Goal: Transaction & Acquisition: Purchase product/service

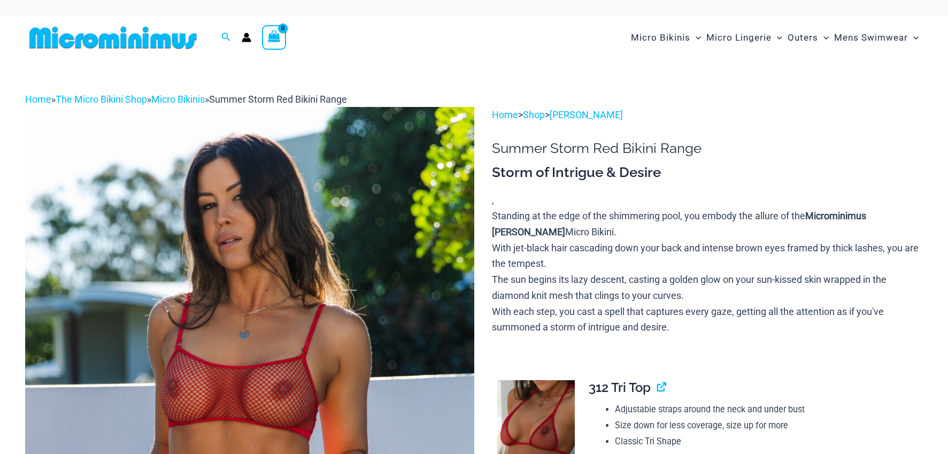
click at [230, 171] on img at bounding box center [249, 444] width 449 height 674
type input "**********"
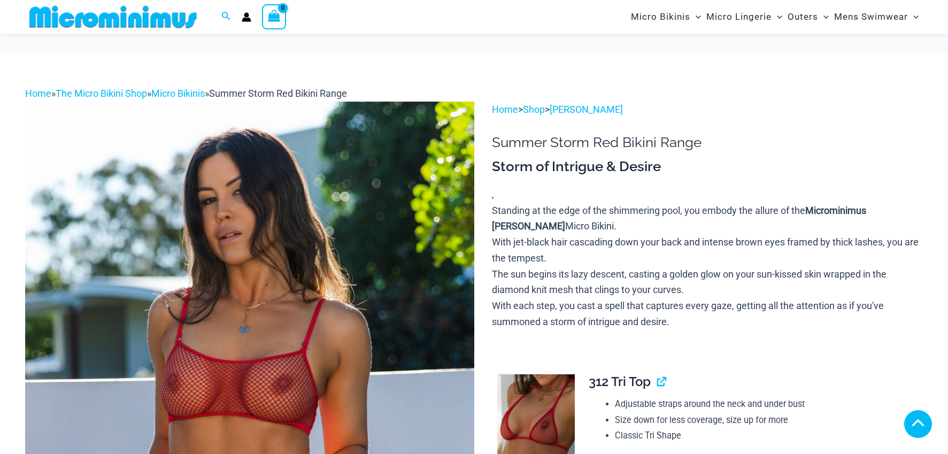
click at [230, 171] on img at bounding box center [249, 439] width 449 height 674
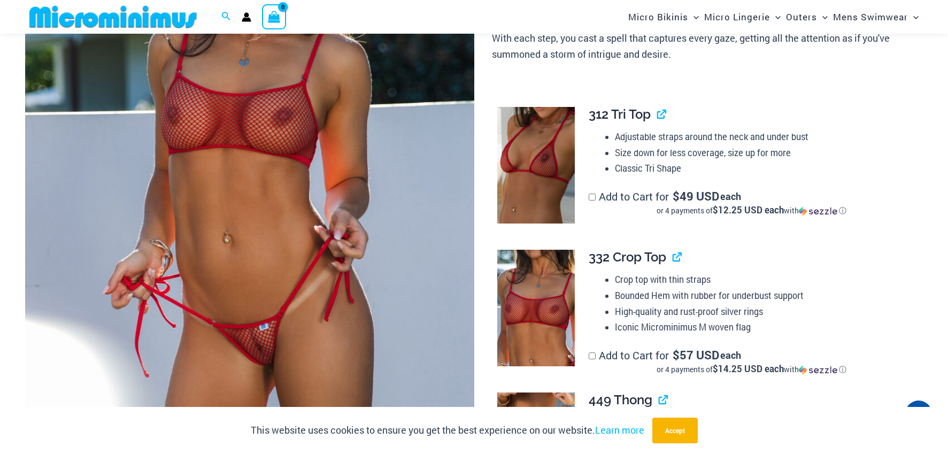
click at [553, 185] on img at bounding box center [536, 165] width 78 height 117
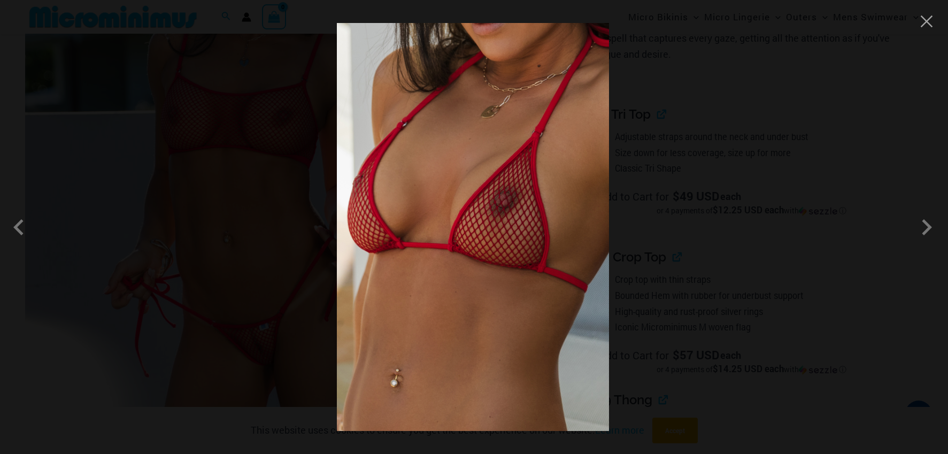
click at [553, 185] on img at bounding box center [473, 227] width 272 height 408
click at [27, 237] on span at bounding box center [21, 227] width 32 height 32
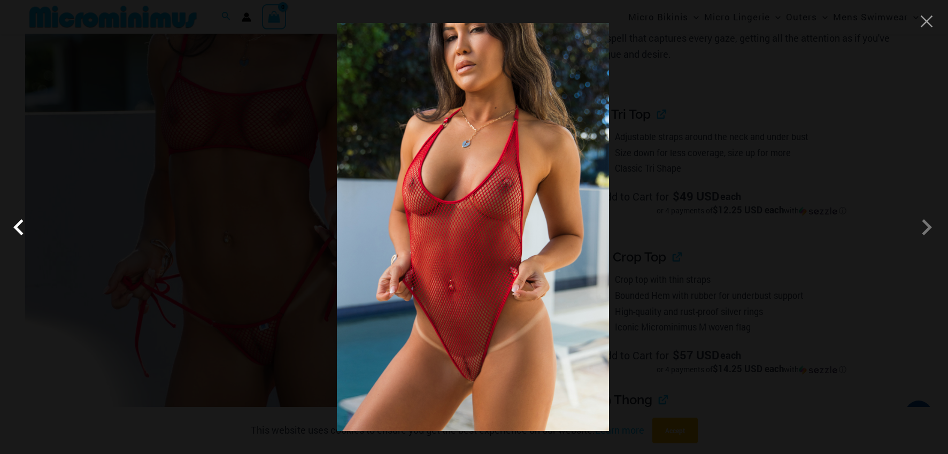
click at [27, 237] on span at bounding box center [21, 227] width 32 height 32
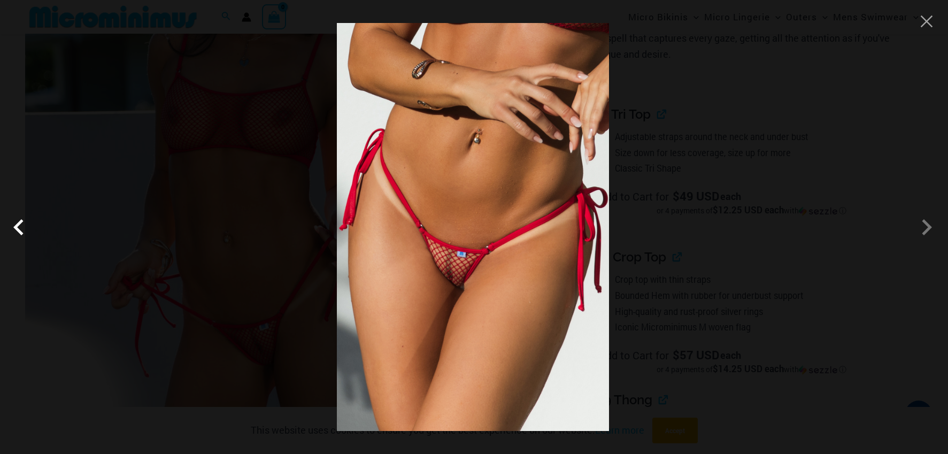
click at [27, 237] on span at bounding box center [21, 227] width 32 height 32
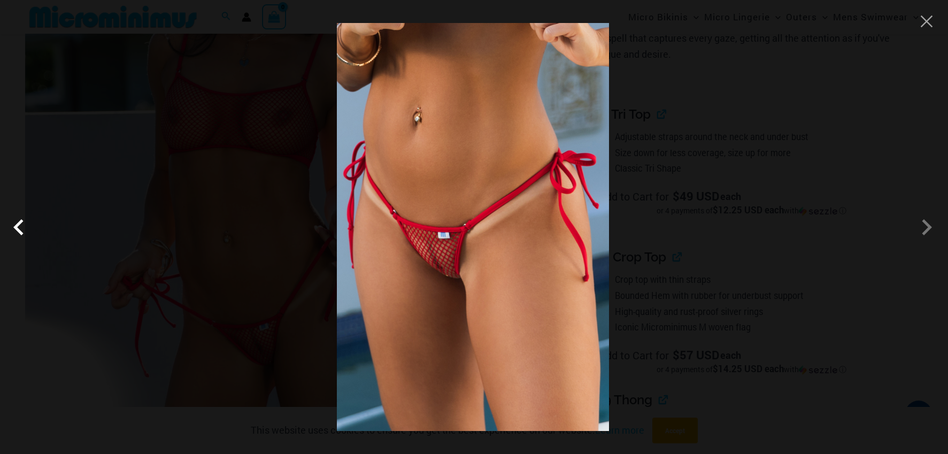
click at [27, 237] on span at bounding box center [21, 227] width 32 height 32
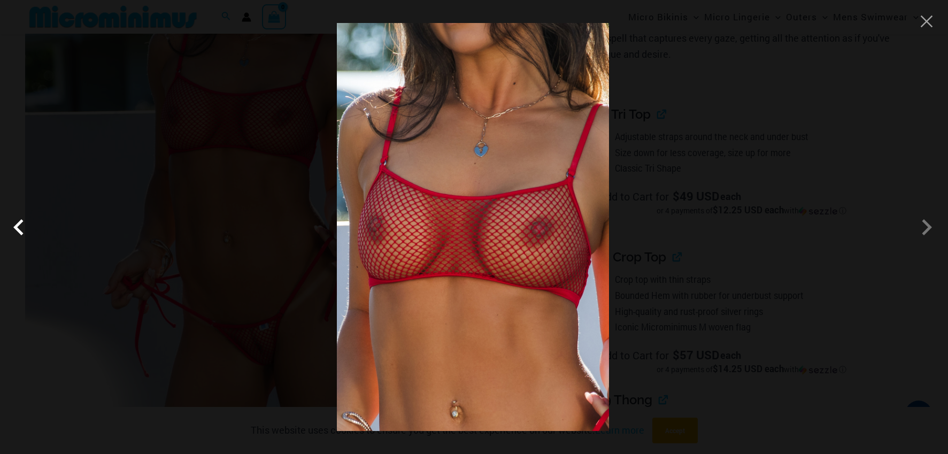
click at [27, 237] on span at bounding box center [21, 227] width 32 height 32
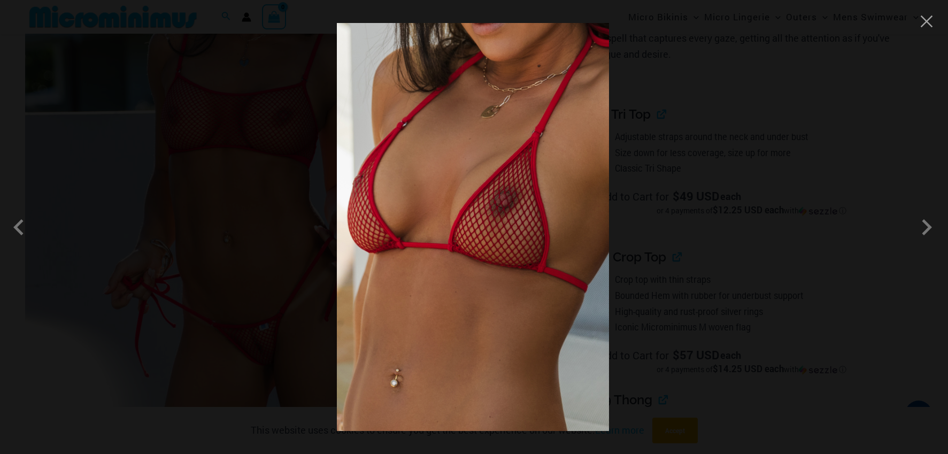
click at [928, 31] on div at bounding box center [474, 227] width 948 height 454
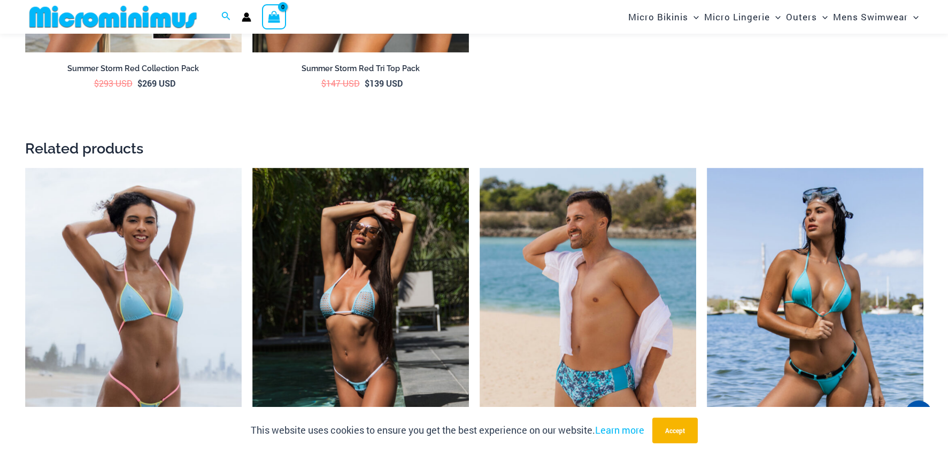
scroll to position [2295, 0]
